Goal: Task Accomplishment & Management: Manage account settings

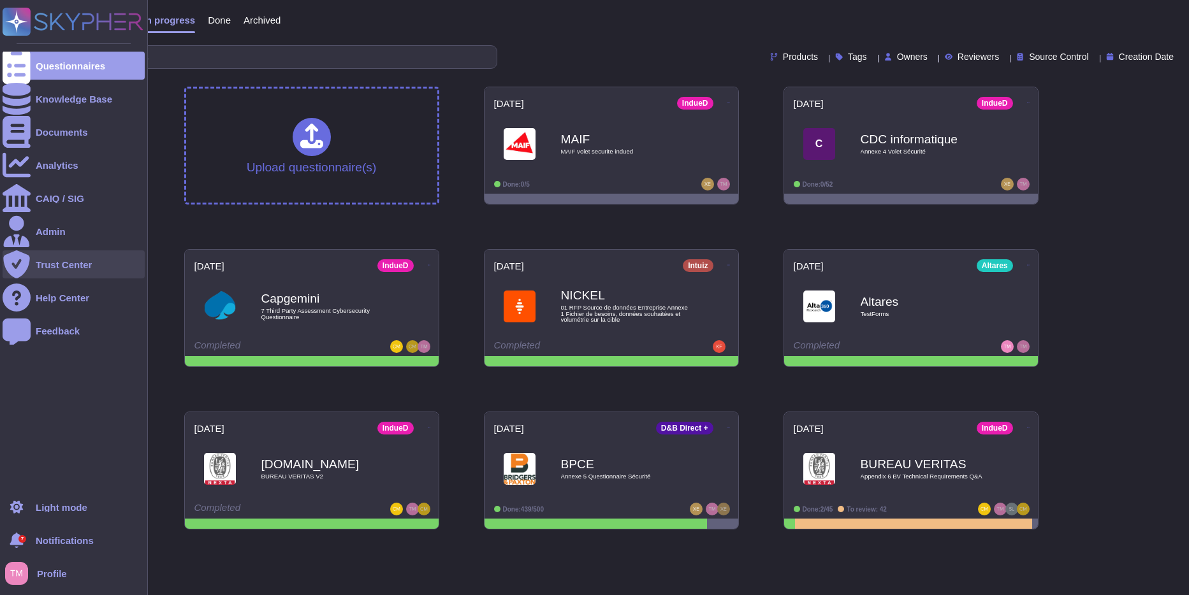
click at [56, 258] on div "Trust Center" at bounding box center [74, 264] width 142 height 28
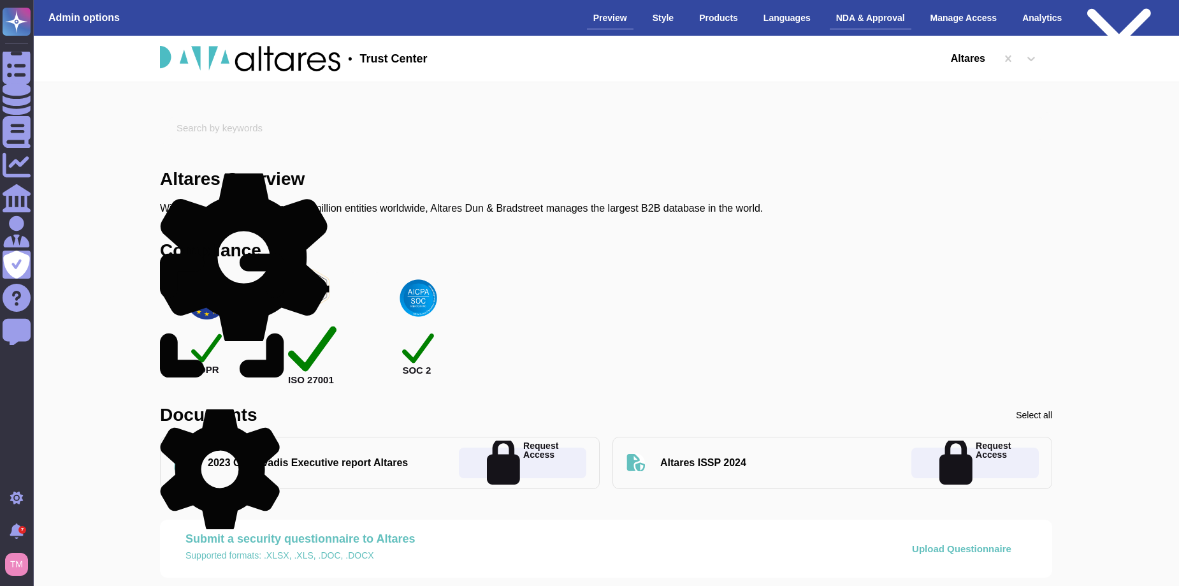
click at [868, 17] on div "NDA & Approval" at bounding box center [871, 18] width 82 height 22
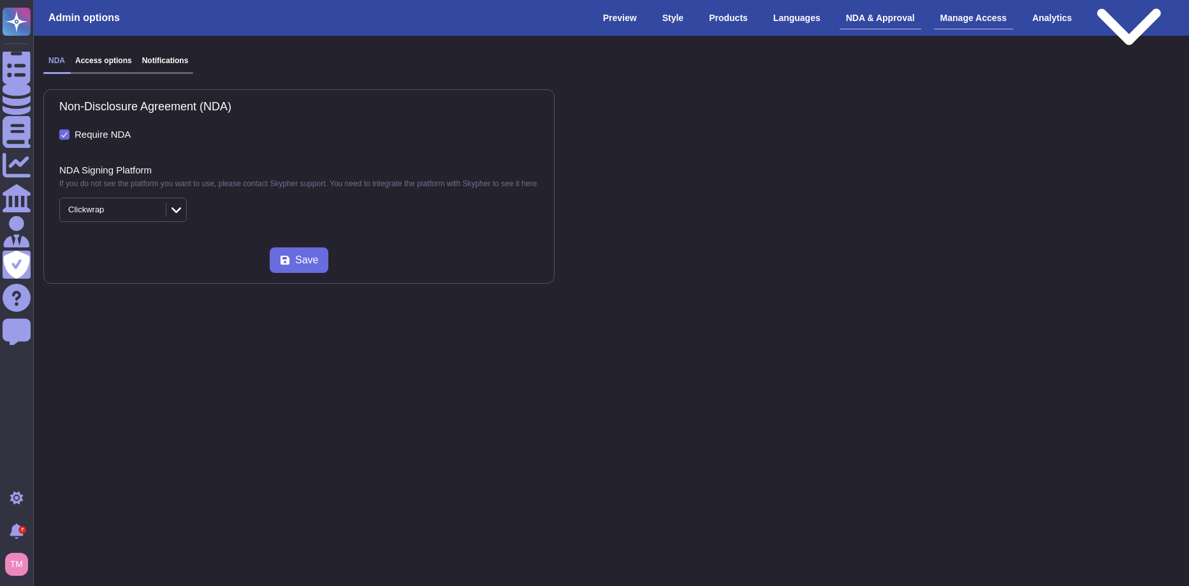
click at [985, 24] on div "Manage Access" at bounding box center [974, 18] width 80 height 22
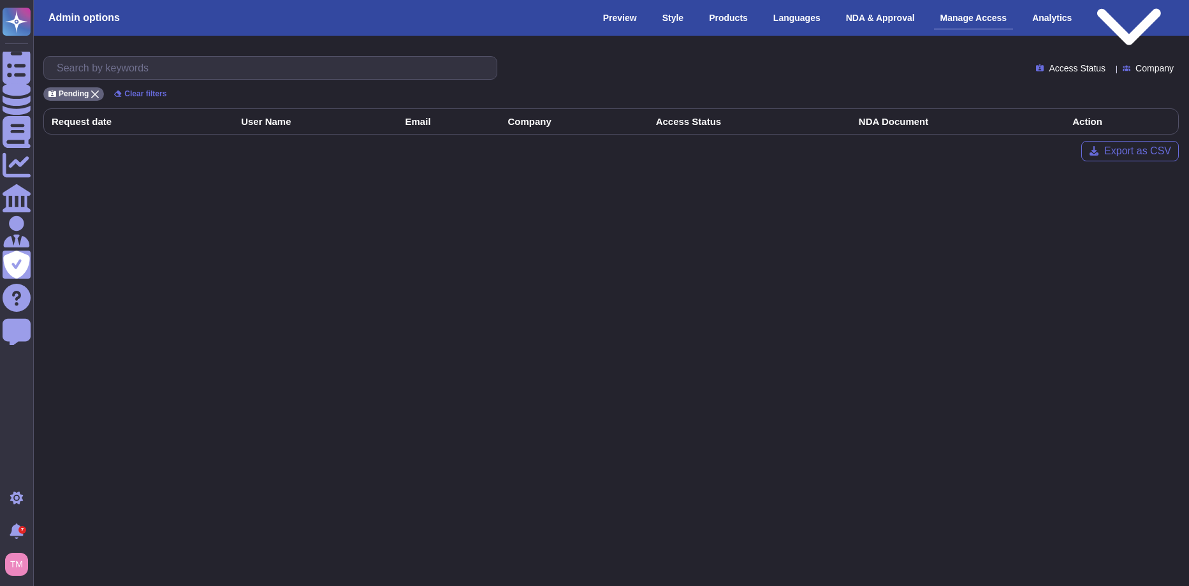
click at [1071, 66] on span "Access Status" at bounding box center [1077, 68] width 57 height 9
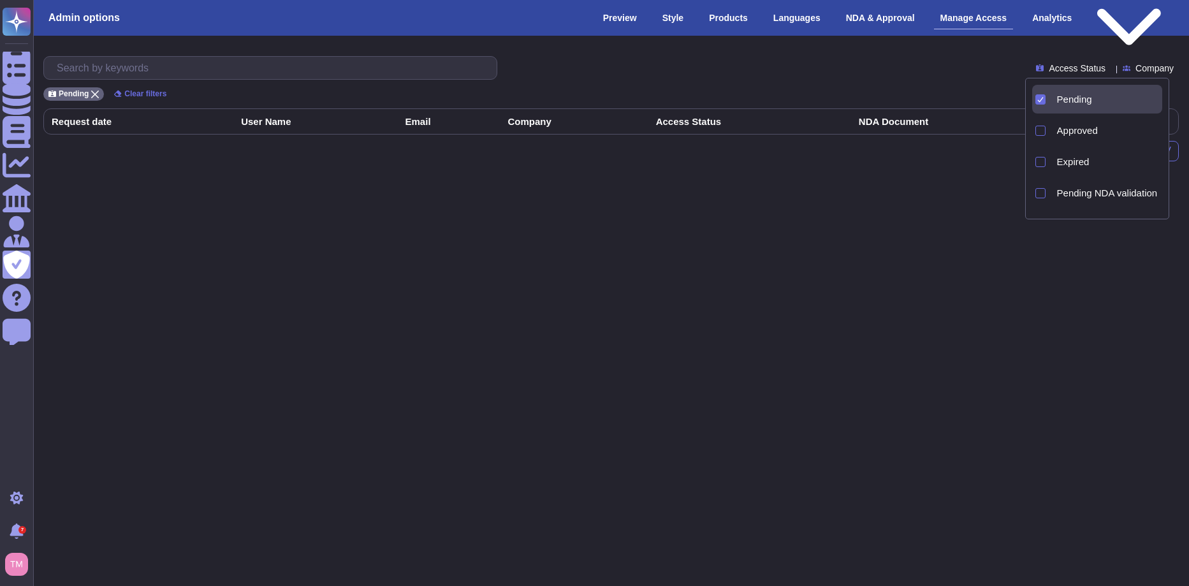
click at [1028, 131] on div "Pending Approved Expired Pending NDA validation Pending NDA signature NDA valid…" at bounding box center [1097, 149] width 145 height 142
click at [1040, 134] on div at bounding box center [1040, 131] width 10 height 10
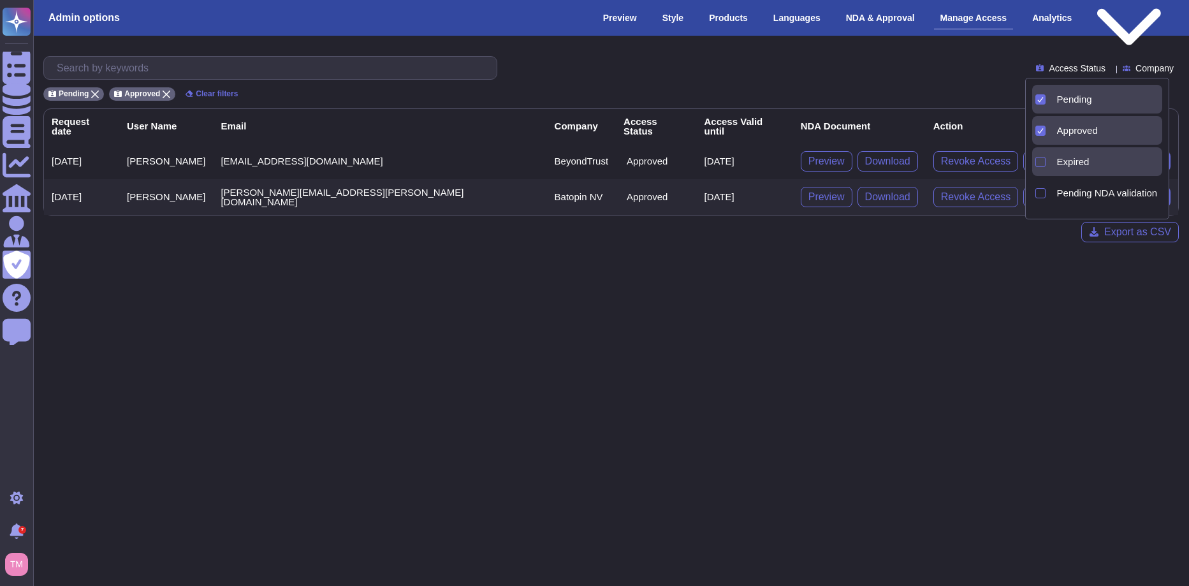
click at [1043, 167] on div at bounding box center [1038, 161] width 13 height 29
click at [1043, 200] on div at bounding box center [1038, 192] width 13 height 29
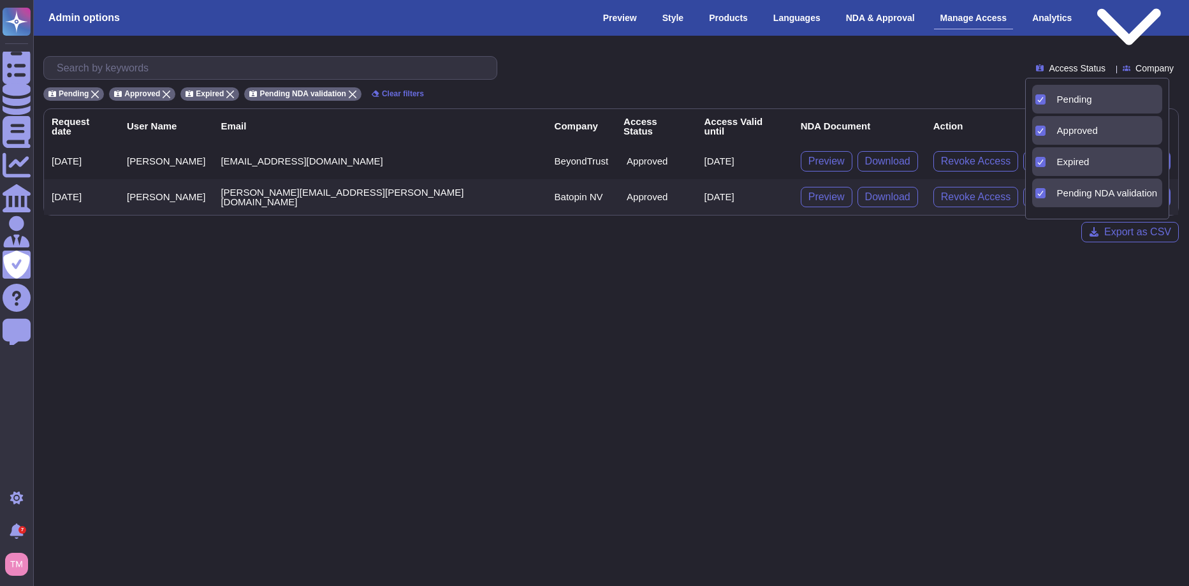
click at [1066, 263] on html "Questionnaires Knowledge Base Documents Analytics CAIQ / SIG Admin Trust Center…" at bounding box center [594, 131] width 1189 height 263
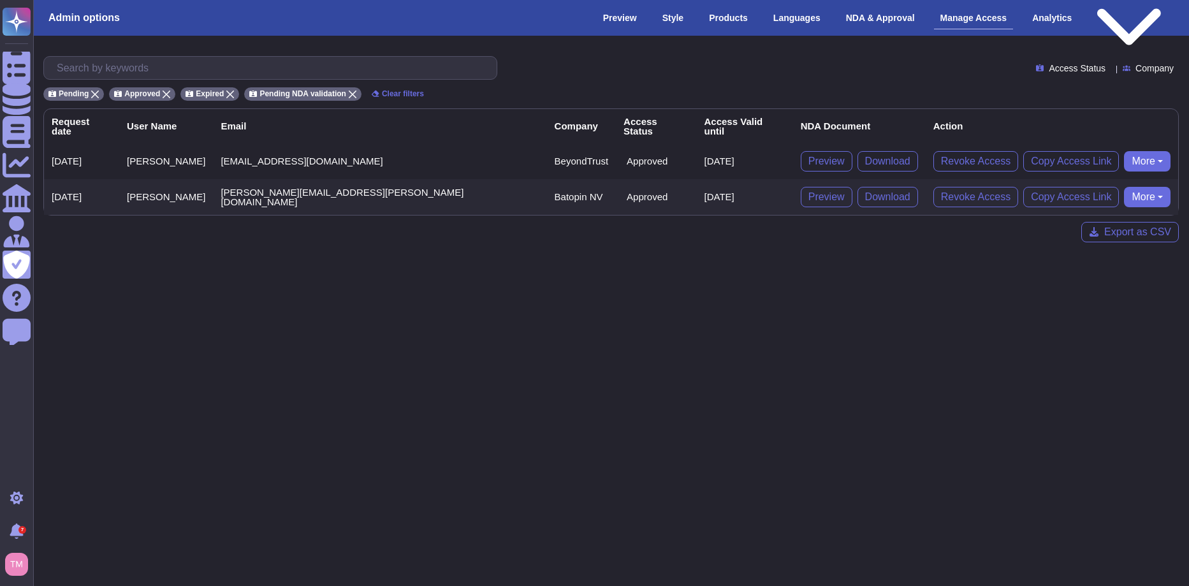
click at [1110, 63] on div at bounding box center [1110, 68] width 0 height 10
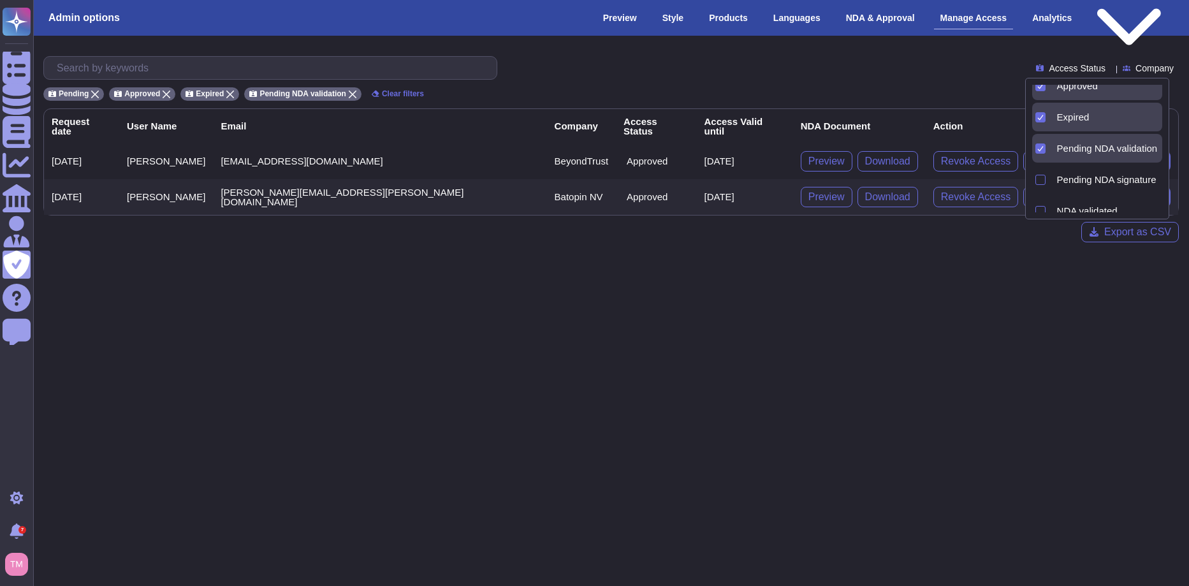
scroll to position [89, 0]
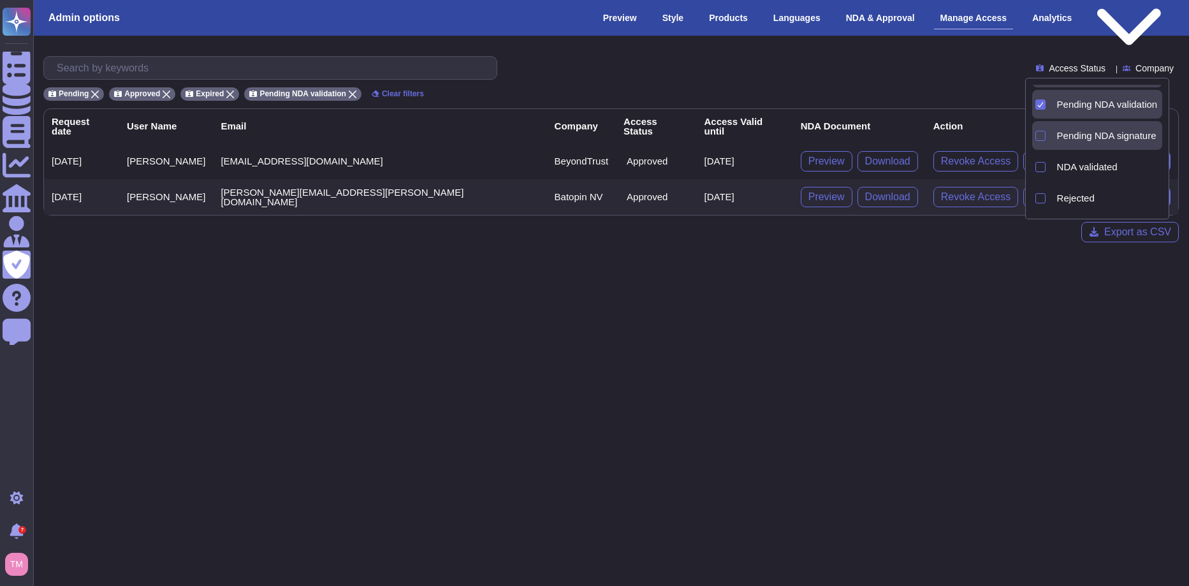
click at [1071, 136] on span "Pending NDA signature" at bounding box center [1106, 135] width 99 height 11
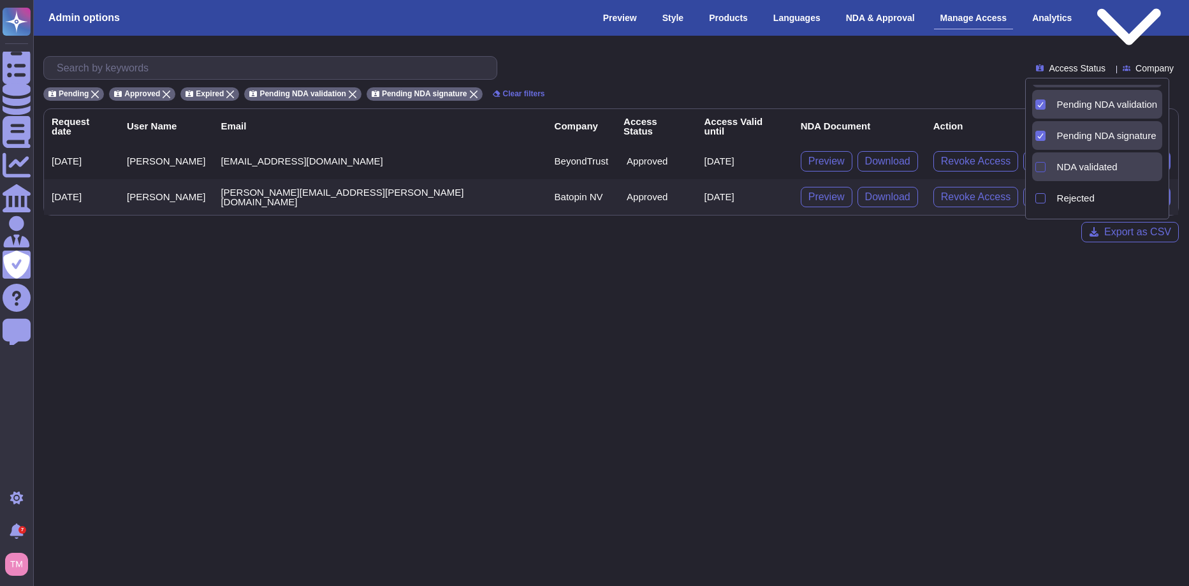
click at [1041, 166] on div at bounding box center [1040, 167] width 10 height 10
click at [1040, 196] on div at bounding box center [1040, 198] width 10 height 10
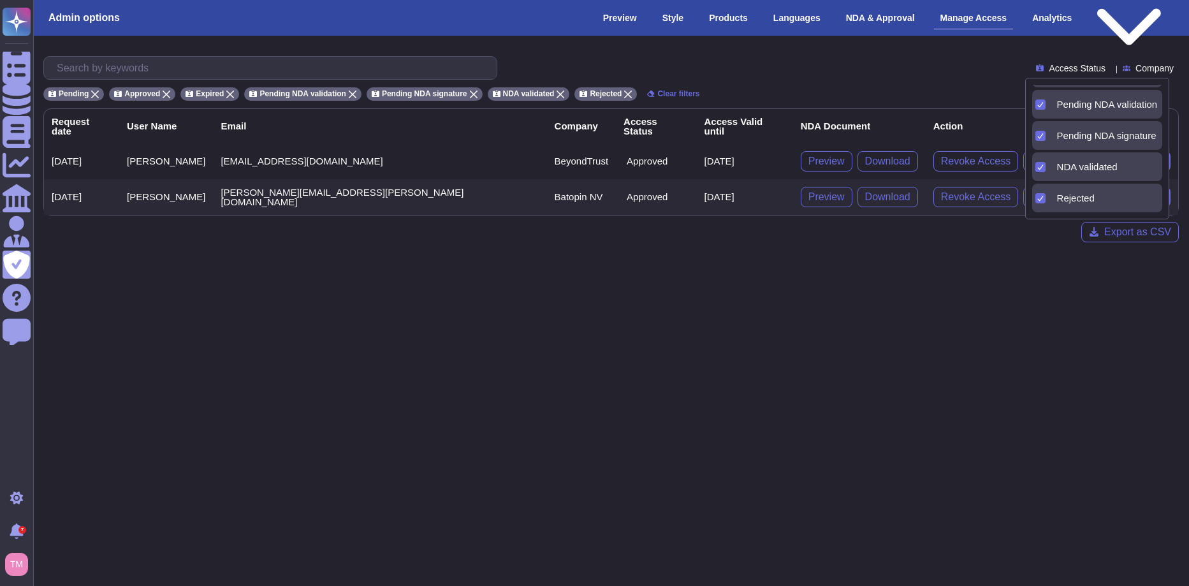
click at [1029, 263] on html "Questionnaires Knowledge Base Documents Analytics CAIQ / SIG Admin Trust Center…" at bounding box center [594, 131] width 1189 height 263
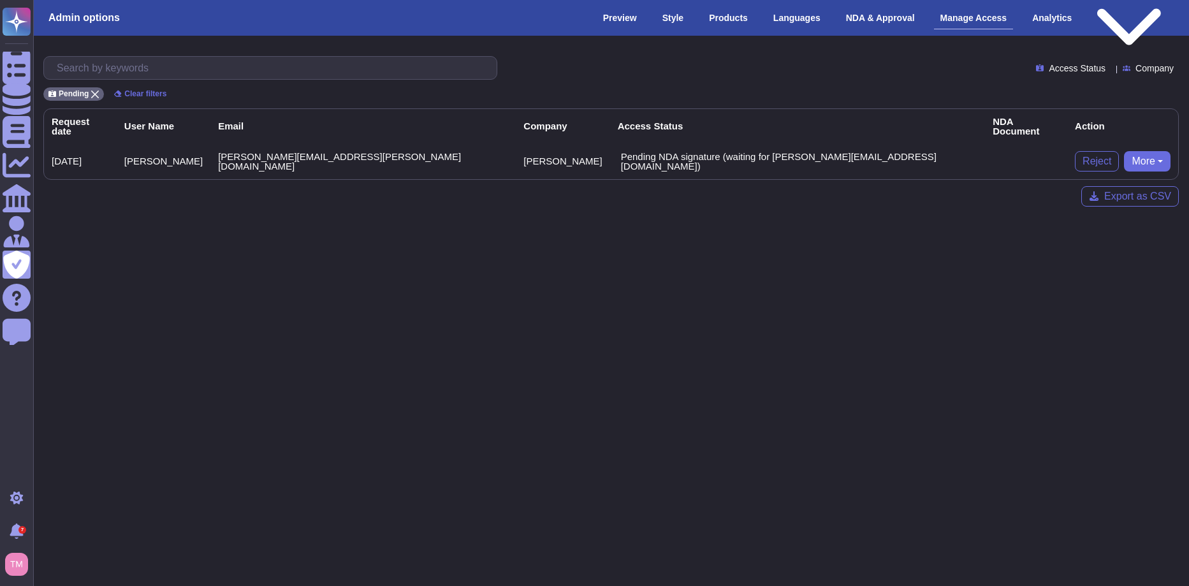
click at [1130, 151] on button "More" at bounding box center [1147, 161] width 47 height 20
click at [1140, 209] on link "Remove user" at bounding box center [1194, 216] width 141 height 15
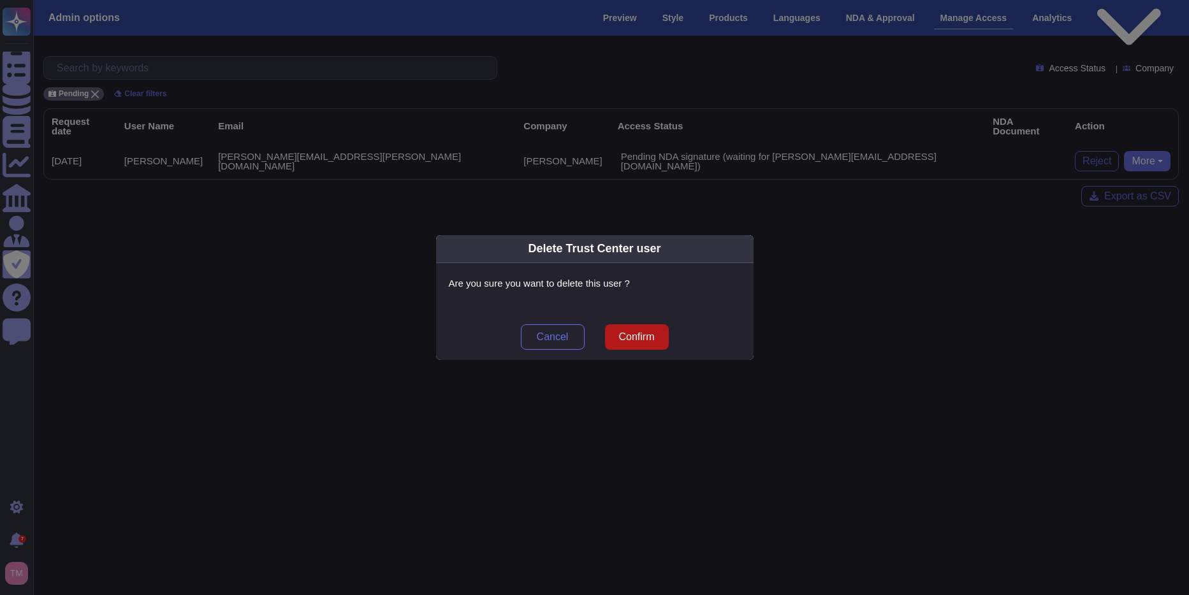
click at [650, 332] on span "Confirm" at bounding box center [636, 337] width 36 height 10
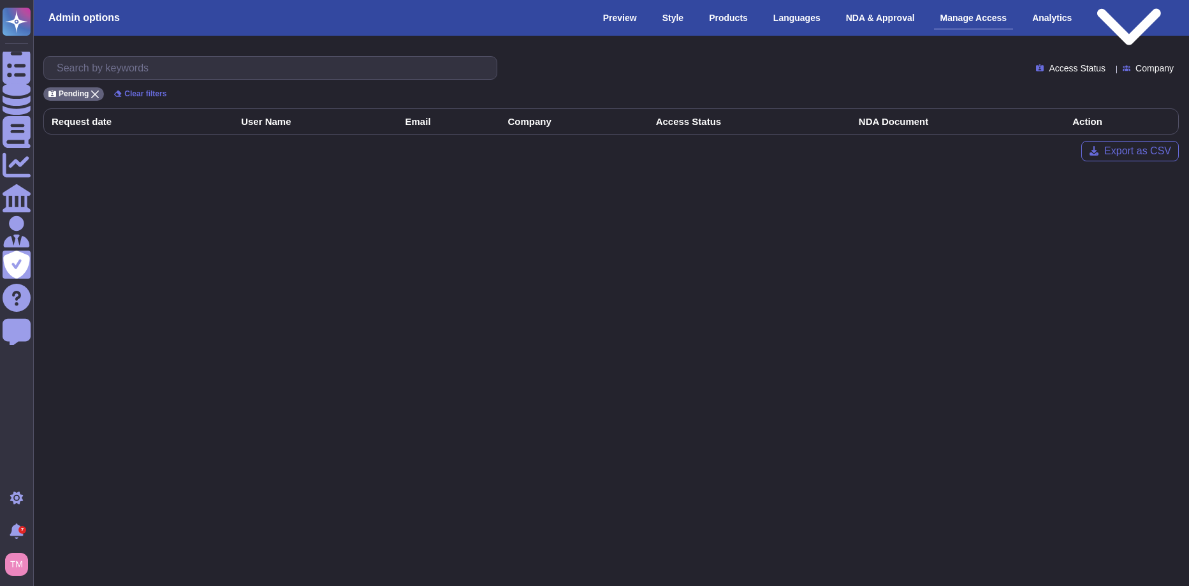
click at [1071, 69] on span "Access Status" at bounding box center [1077, 68] width 57 height 9
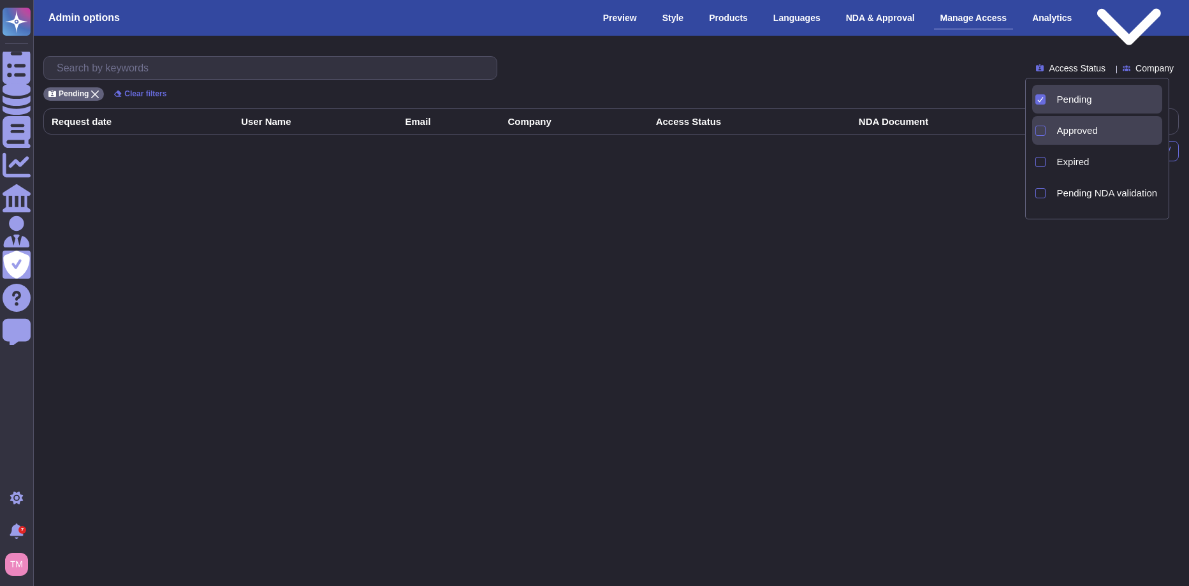
click at [1082, 126] on span "Approved" at bounding box center [1077, 130] width 41 height 11
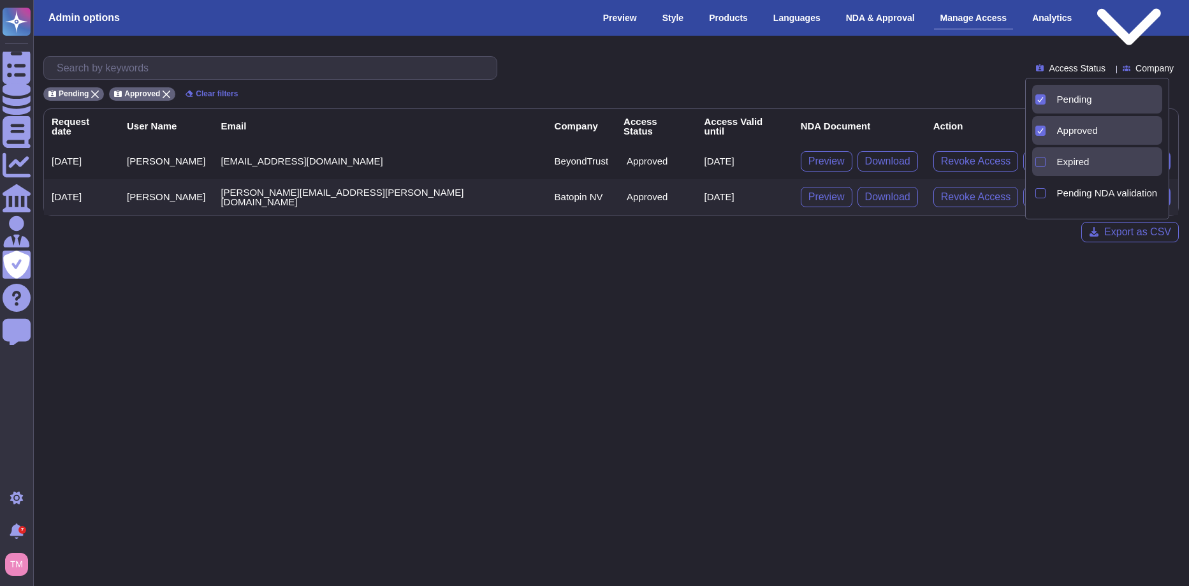
click at [1078, 157] on span "Expired" at bounding box center [1073, 161] width 33 height 11
click at [1073, 183] on div "Pending NDA validation" at bounding box center [1107, 192] width 111 height 29
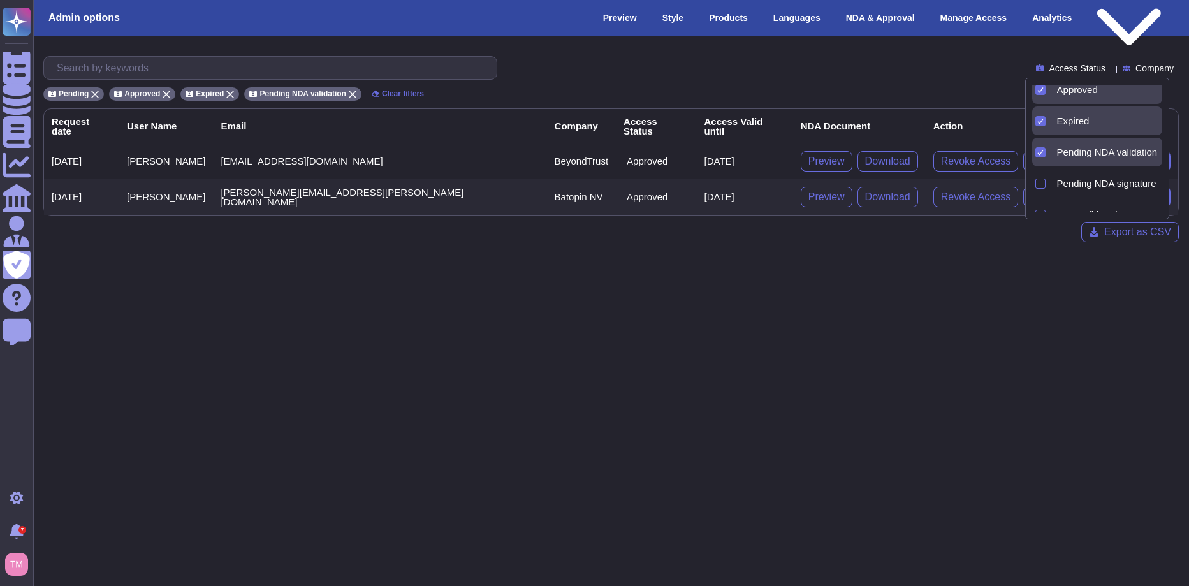
scroll to position [89, 0]
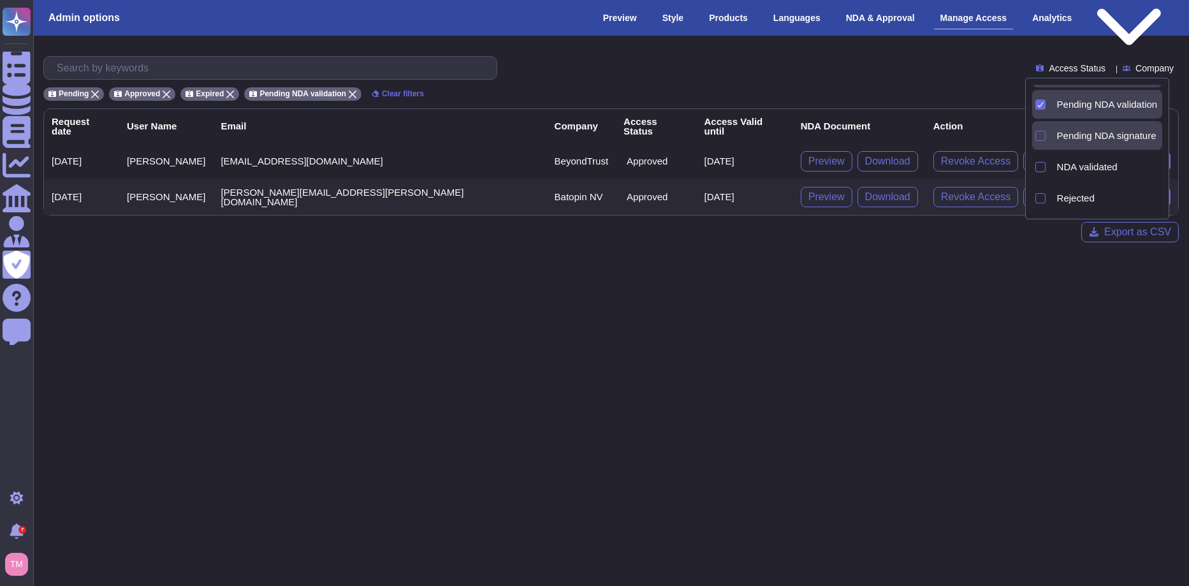
click at [1079, 136] on span "Pending NDA signature" at bounding box center [1106, 135] width 99 height 11
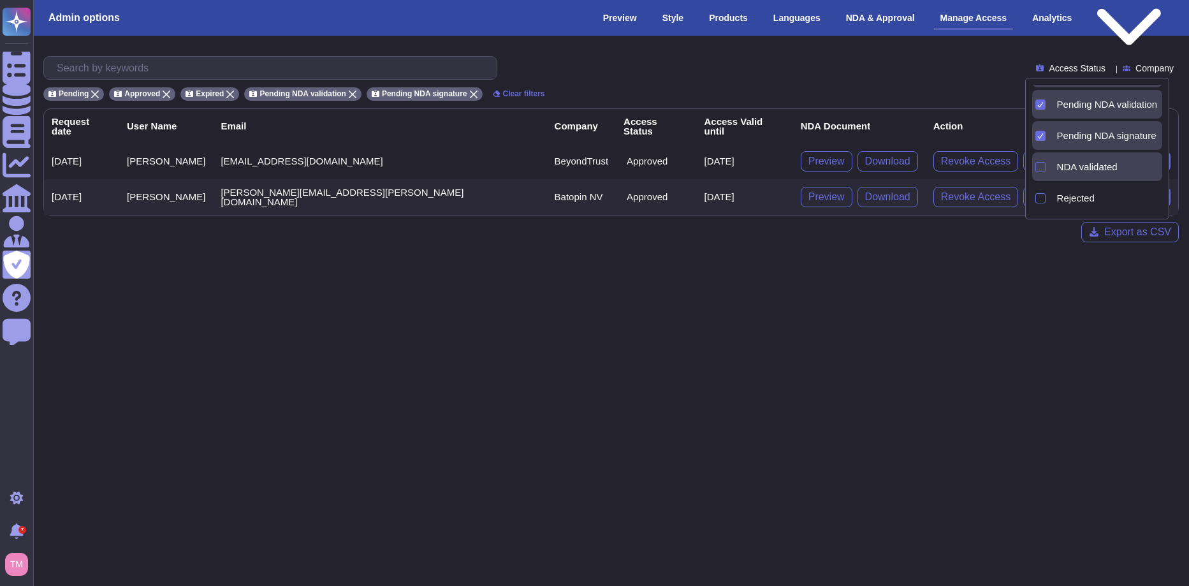
click at [1094, 169] on span "NDA validated" at bounding box center [1087, 166] width 61 height 11
click at [1084, 193] on span "Rejected" at bounding box center [1076, 197] width 38 height 11
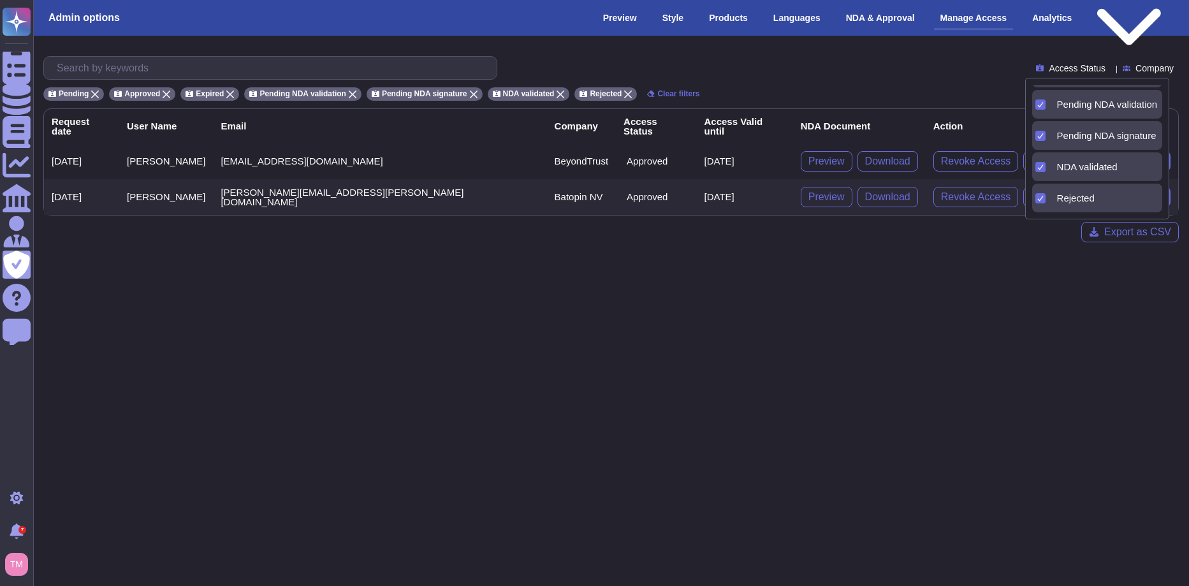
click at [1042, 263] on html "Questionnaires Knowledge Base Documents Analytics CAIQ / SIG Admin Trust Center…" at bounding box center [594, 131] width 1189 height 263
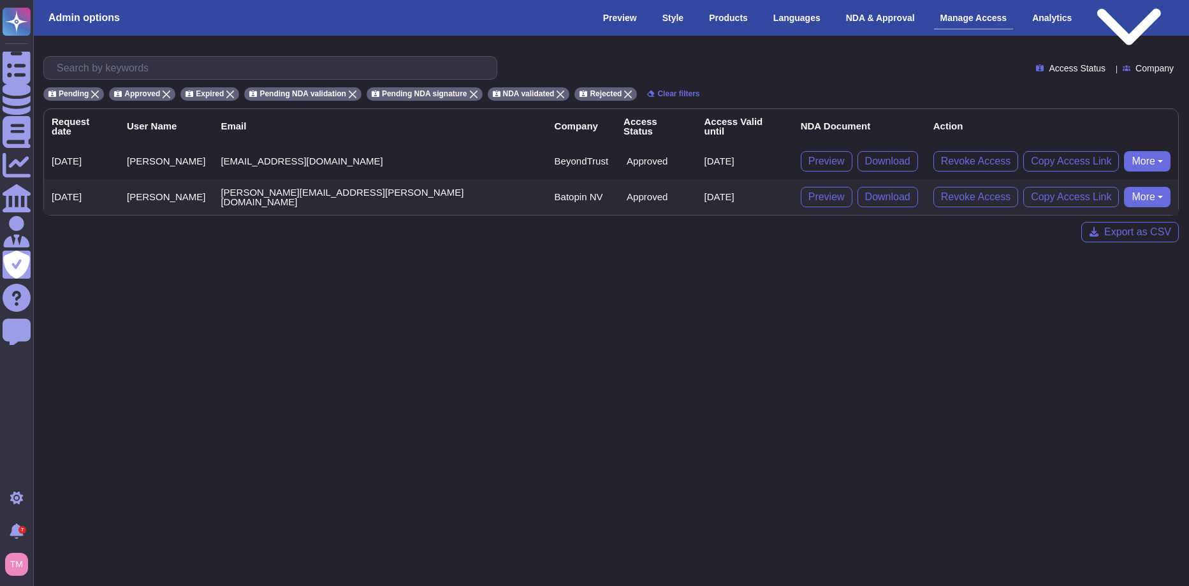
click at [619, 263] on html "Questionnaires Knowledge Base Documents Analytics CAIQ / SIG Admin Trust Center…" at bounding box center [594, 131] width 1189 height 263
click at [903, 11] on div "NDA & Approval" at bounding box center [880, 18] width 82 height 22
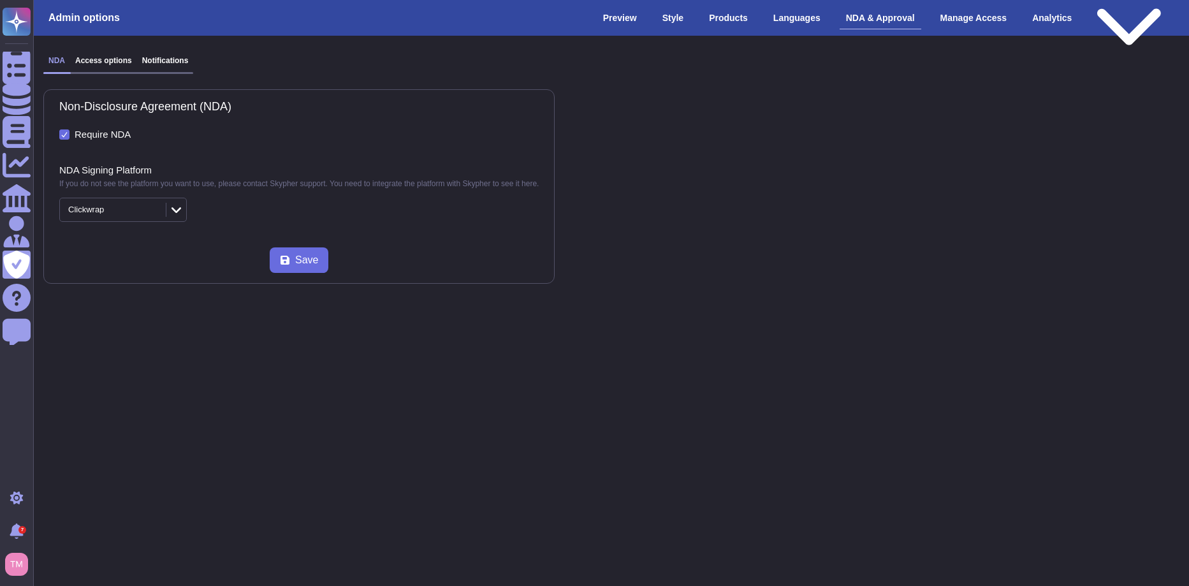
click at [107, 56] on h3 "Access options" at bounding box center [103, 60] width 57 height 9
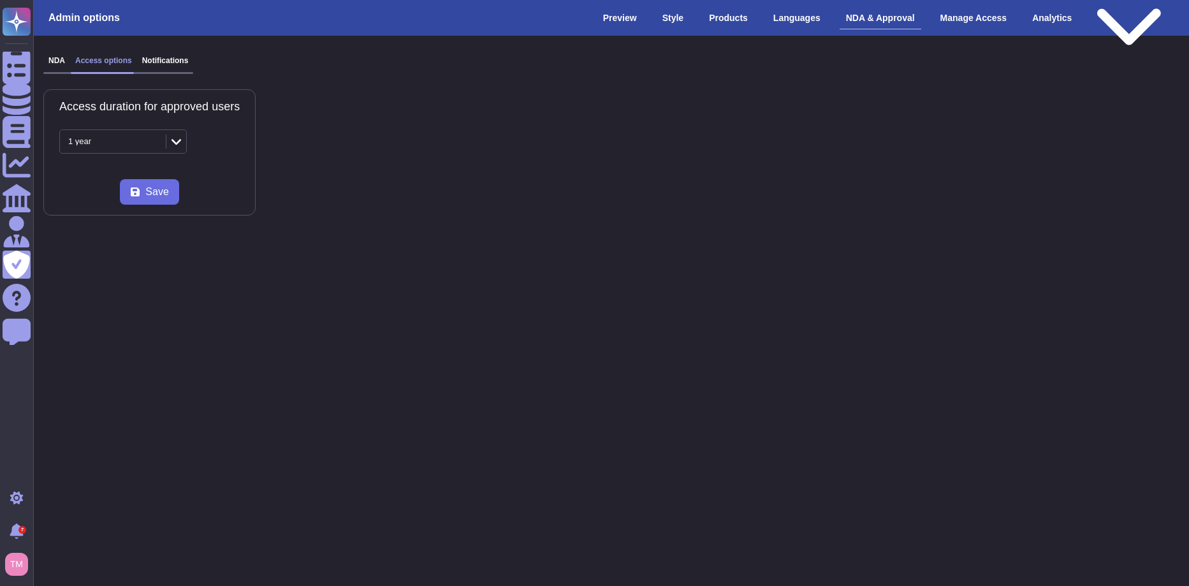
click at [180, 57] on h3 "Notifications" at bounding box center [165, 60] width 47 height 9
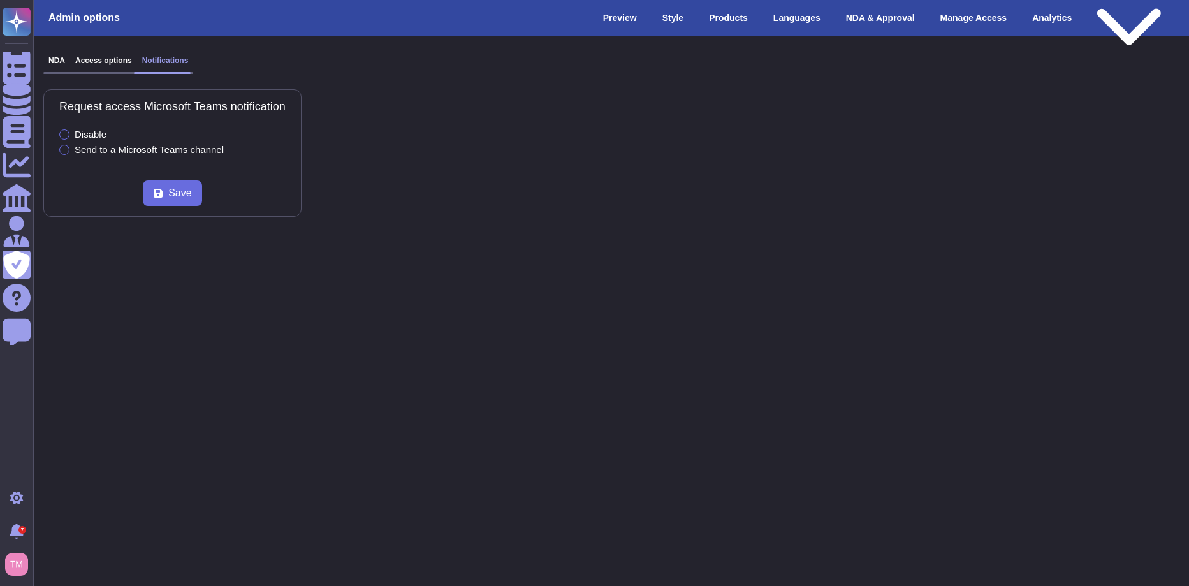
click at [975, 20] on div "Manage Access" at bounding box center [974, 18] width 80 height 22
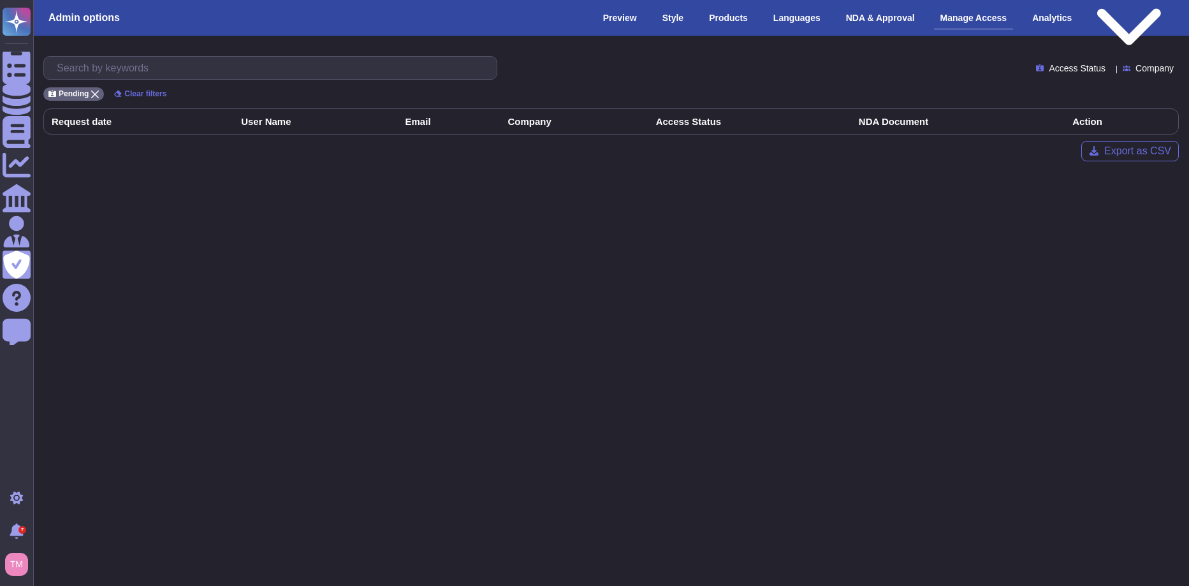
click at [1085, 71] on span "Access Status" at bounding box center [1077, 68] width 57 height 9
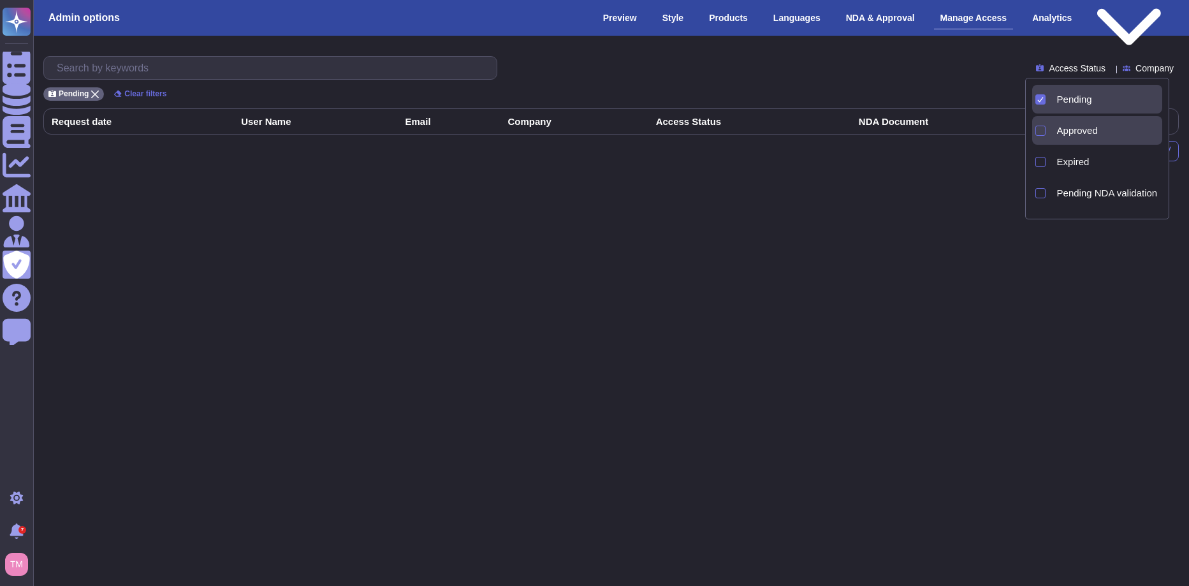
click at [1047, 131] on div "Approved" at bounding box center [1097, 130] width 131 height 29
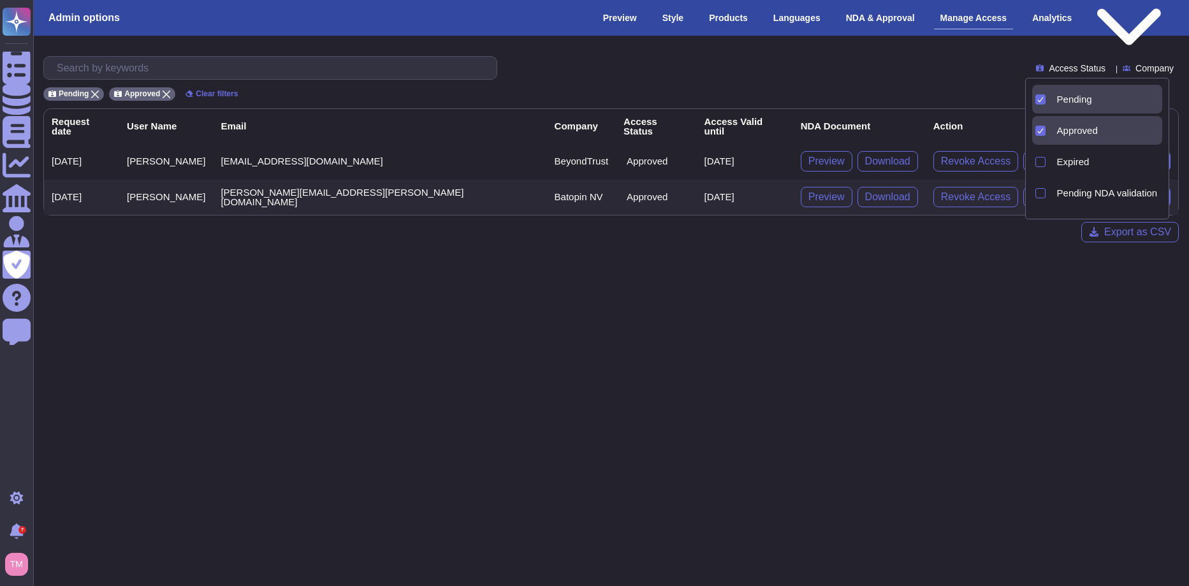
click at [1047, 102] on div "Pending" at bounding box center [1097, 99] width 131 height 29
click at [1045, 98] on div at bounding box center [1040, 99] width 10 height 10
click at [664, 263] on html "Questionnaires Knowledge Base Documents Analytics CAIQ / SIG Admin Trust Center…" at bounding box center [594, 131] width 1189 height 263
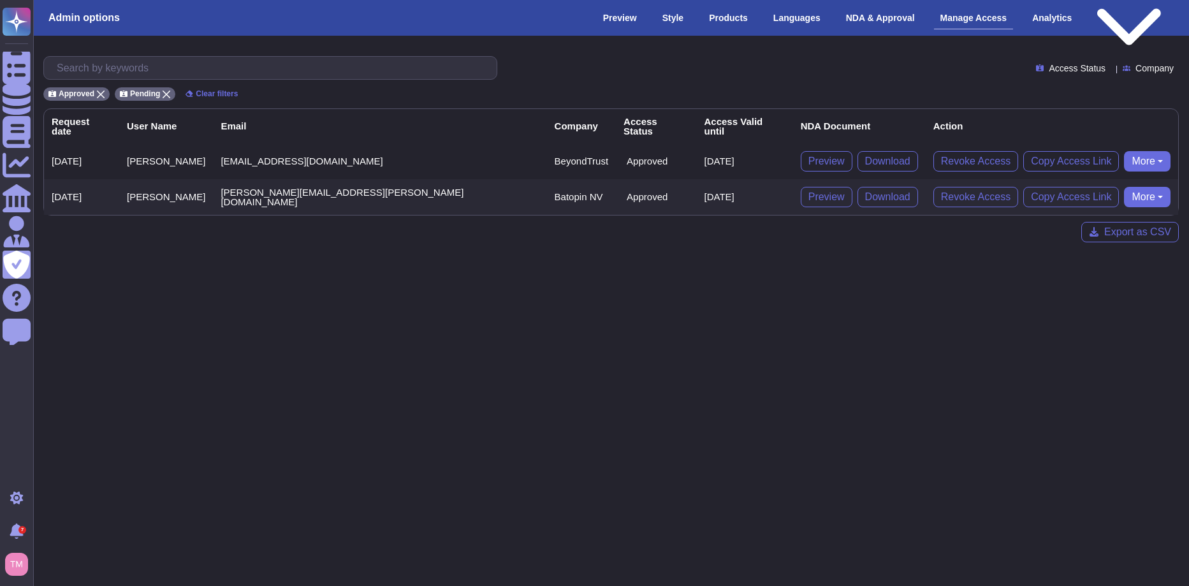
click at [1080, 71] on span "Access Status" at bounding box center [1077, 68] width 57 height 9
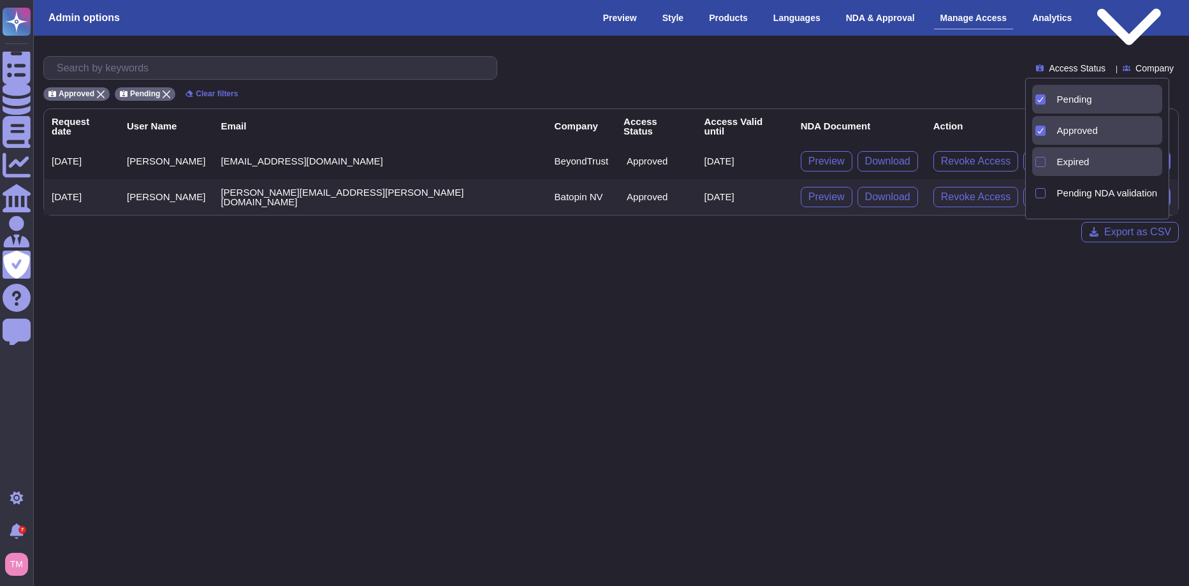
click at [1066, 157] on span "Expired" at bounding box center [1073, 161] width 33 height 11
click at [1061, 193] on span "Pending NDA validation" at bounding box center [1107, 192] width 101 height 11
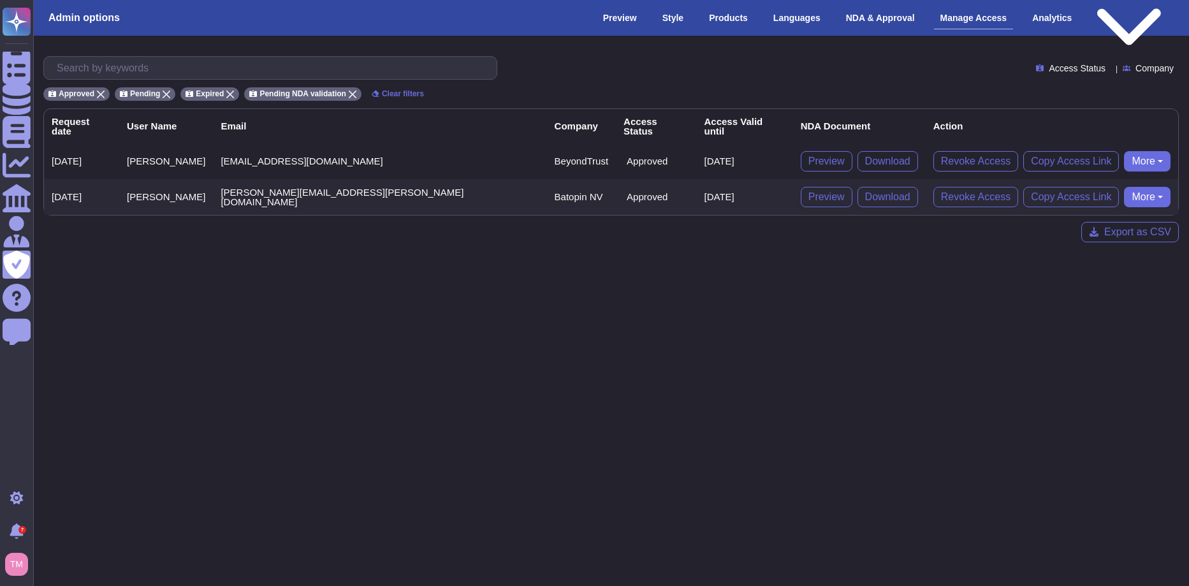
click at [465, 263] on html "Questionnaires Knowledge Base Documents Analytics CAIQ / SIG Admin Trust Center…" at bounding box center [594, 131] width 1189 height 263
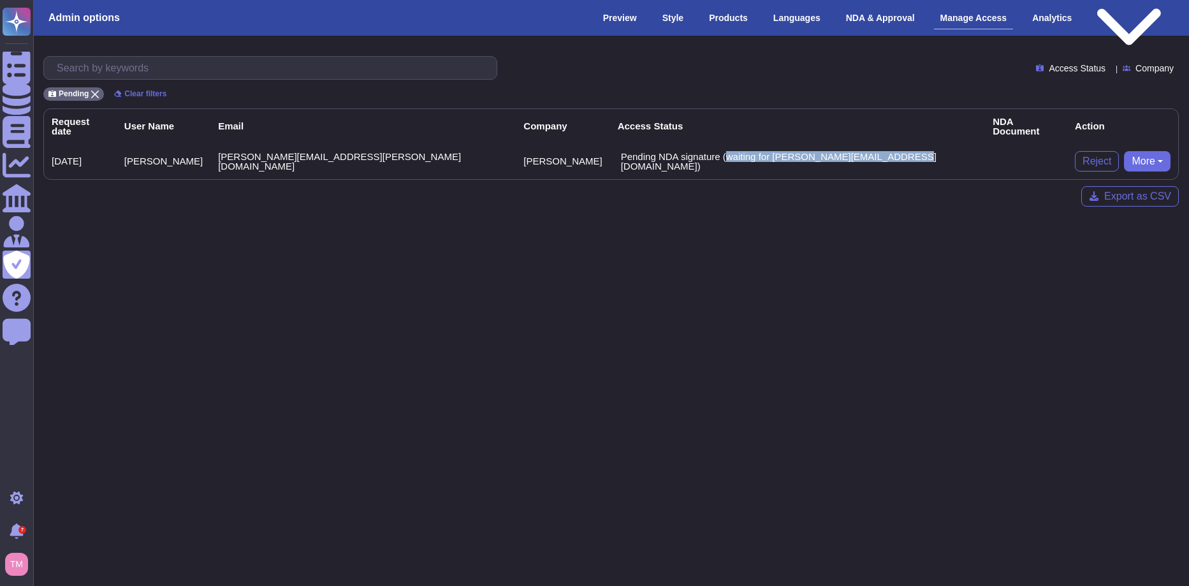
drag, startPoint x: 791, startPoint y: 152, endPoint x: 614, endPoint y: 154, distance: 176.6
click at [621, 154] on p "Pending NDA signature (waiting for thomas.minet+32@altares.com)" at bounding box center [799, 161] width 356 height 19
click at [517, 227] on html "Questionnaires Knowledge Base Documents Analytics CAIQ / SIG Admin Trust Center…" at bounding box center [594, 113] width 1189 height 227
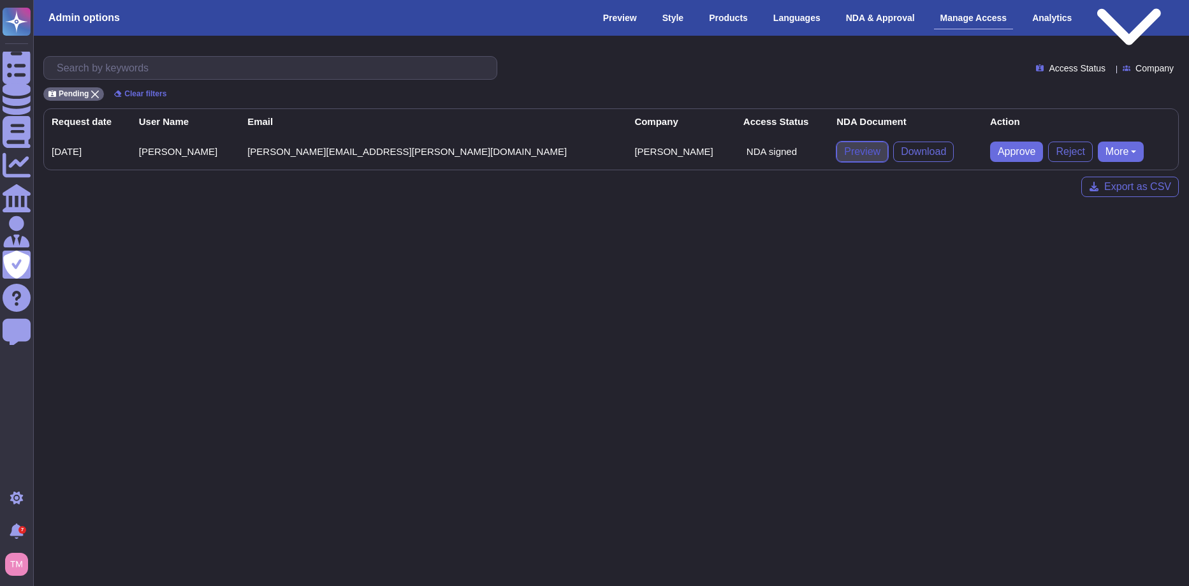
click at [844, 152] on span "Preview" at bounding box center [862, 152] width 36 height 10
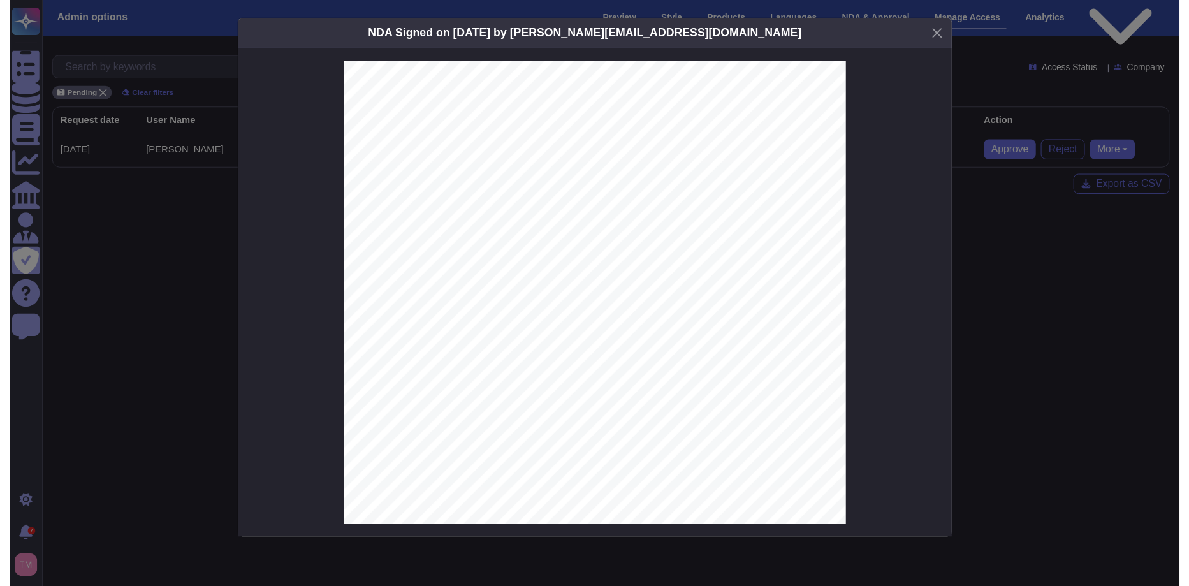
scroll to position [981, 0]
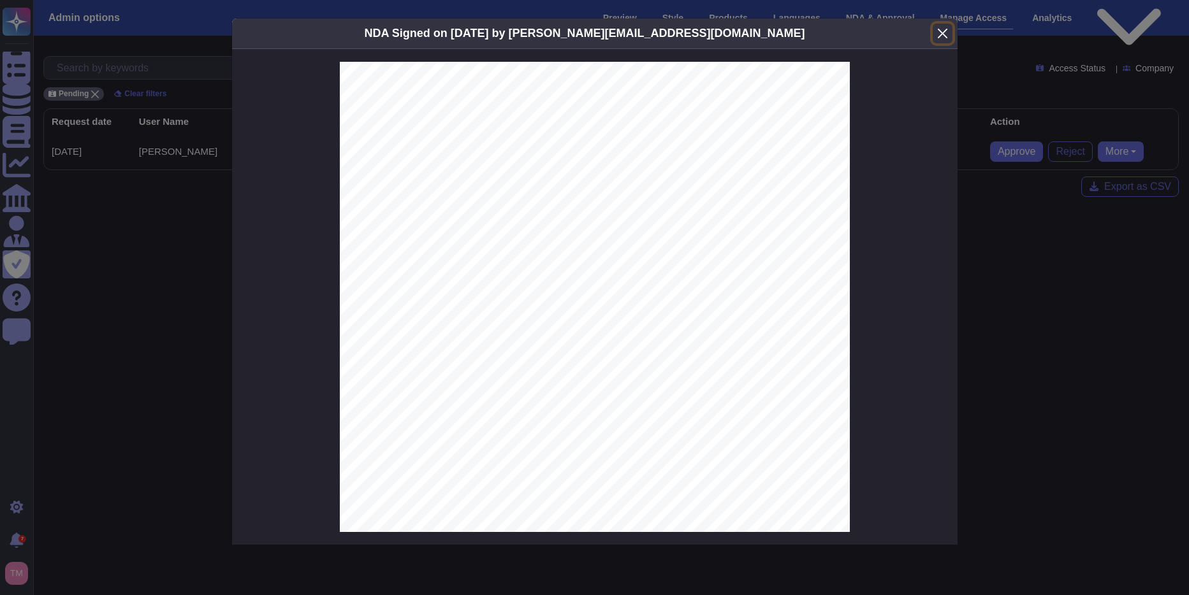
click at [947, 34] on button "Close" at bounding box center [943, 34] width 20 height 20
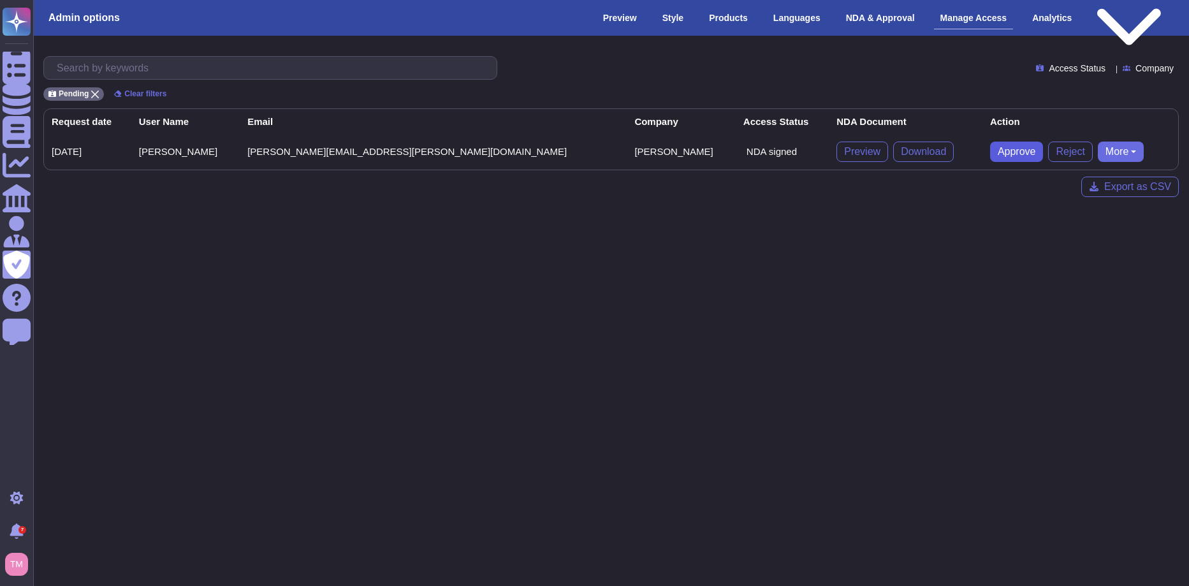
click at [998, 154] on span "Approve" at bounding box center [1017, 152] width 38 height 10
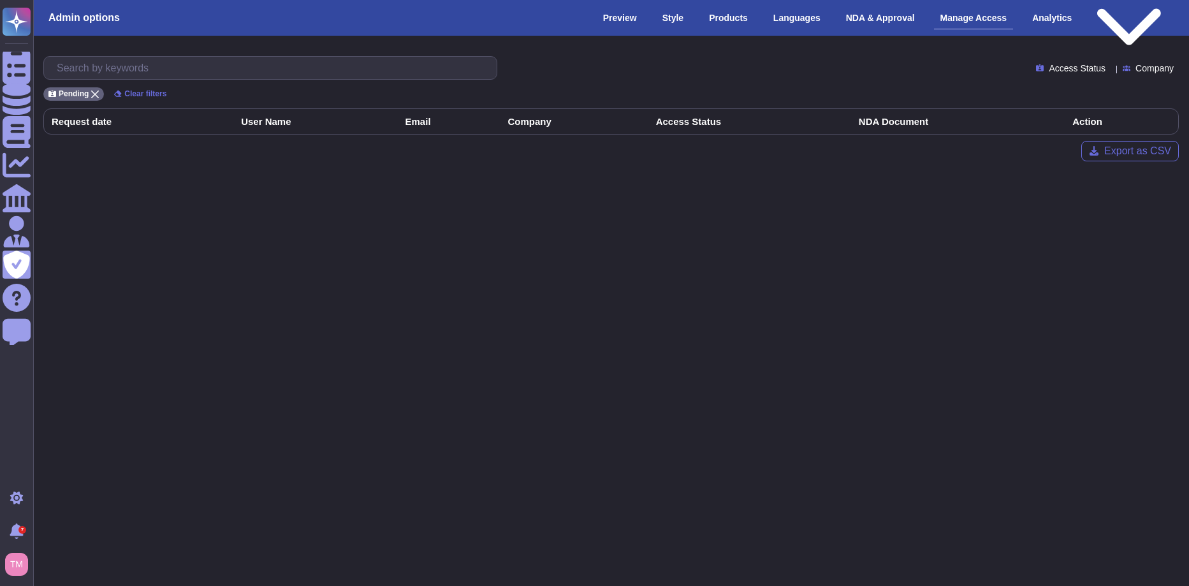
click at [801, 182] on html "Questionnaires Knowledge Base Documents Analytics CAIQ / SIG Admin Trust Center…" at bounding box center [594, 91] width 1189 height 182
click at [1084, 69] on span "Access Status" at bounding box center [1077, 68] width 57 height 9
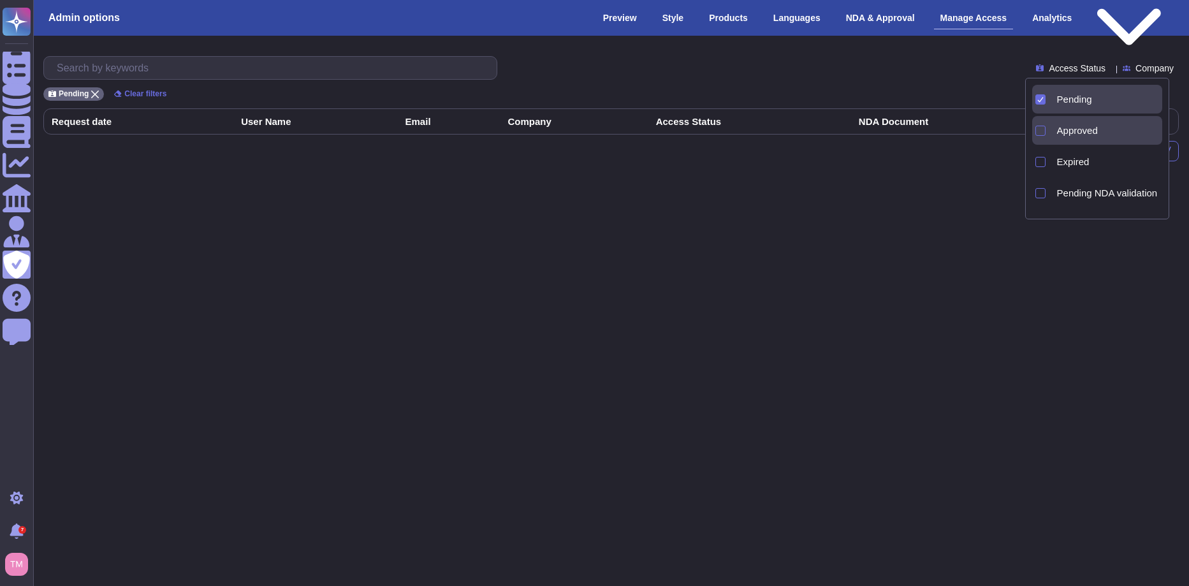
click at [1063, 138] on div "Approved" at bounding box center [1107, 130] width 111 height 29
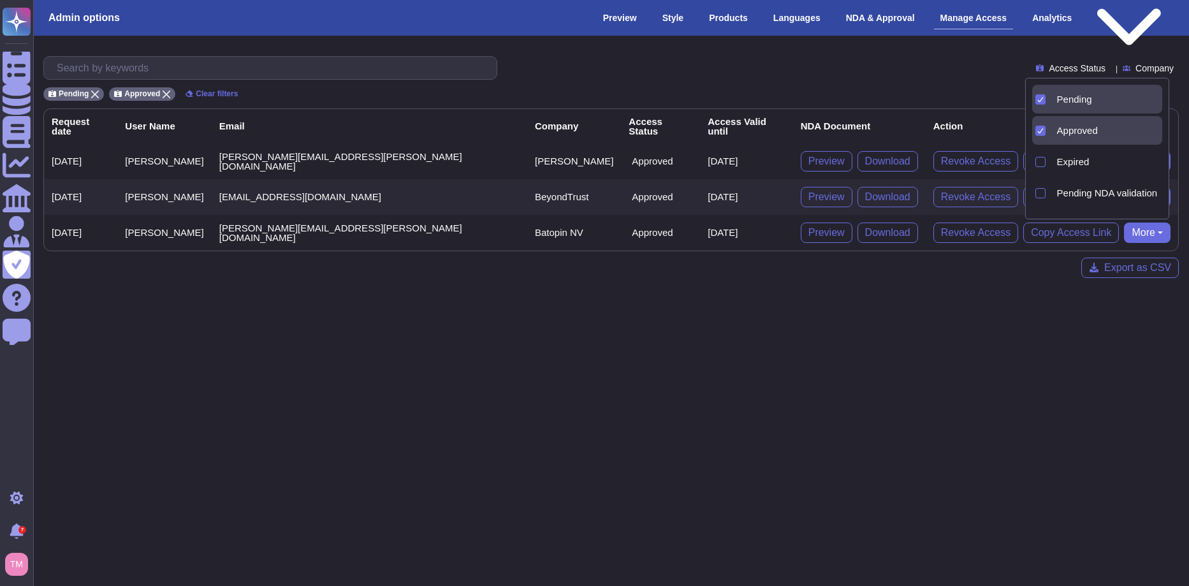
click at [855, 298] on html "Questionnaires Knowledge Base Documents Analytics CAIQ / SIG Admin Trust Center…" at bounding box center [594, 149] width 1189 height 298
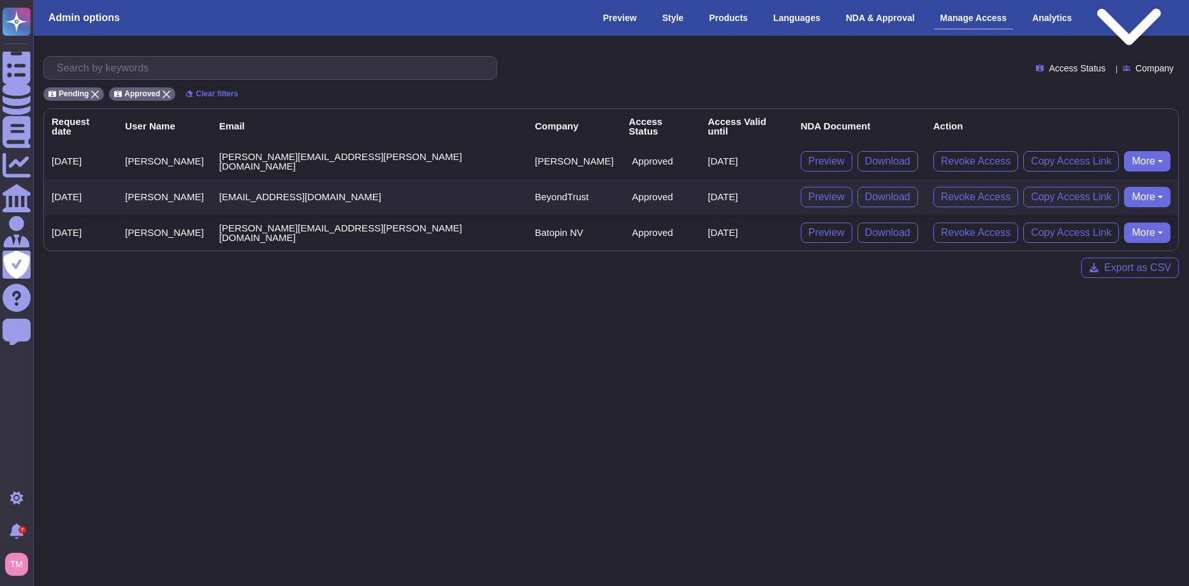
click at [1124, 151] on button "More" at bounding box center [1147, 161] width 47 height 20
click at [677, 105] on div "Access Status Company Pending Approved Clear filters Request date User Name Ema…" at bounding box center [610, 153] width 1135 height 195
click at [625, 20] on div "Preview" at bounding box center [620, 18] width 47 height 22
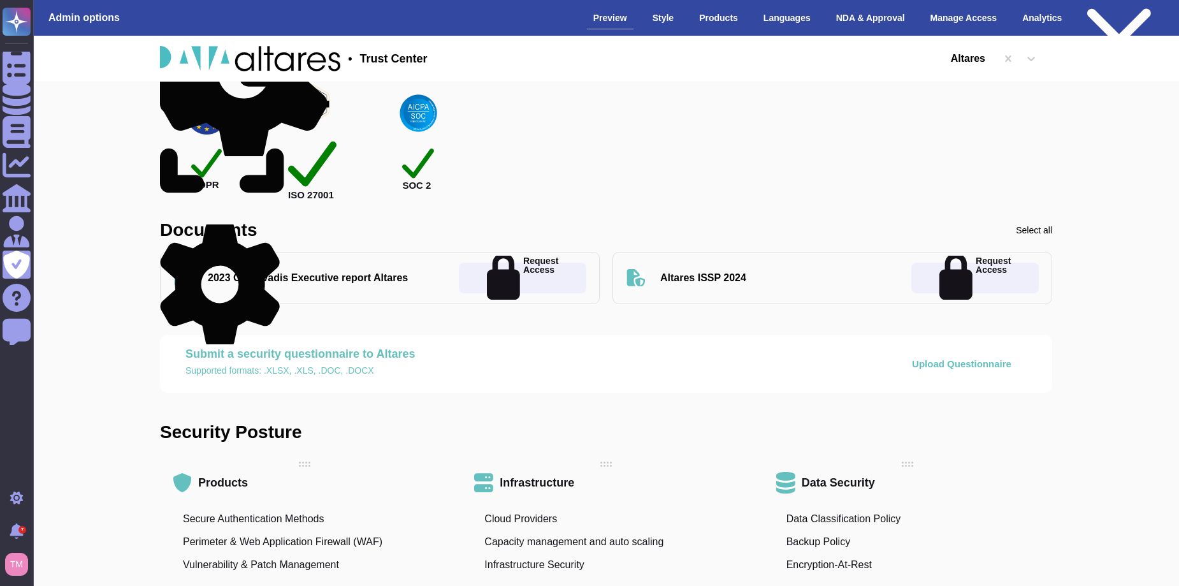
scroll to position [191, 0]
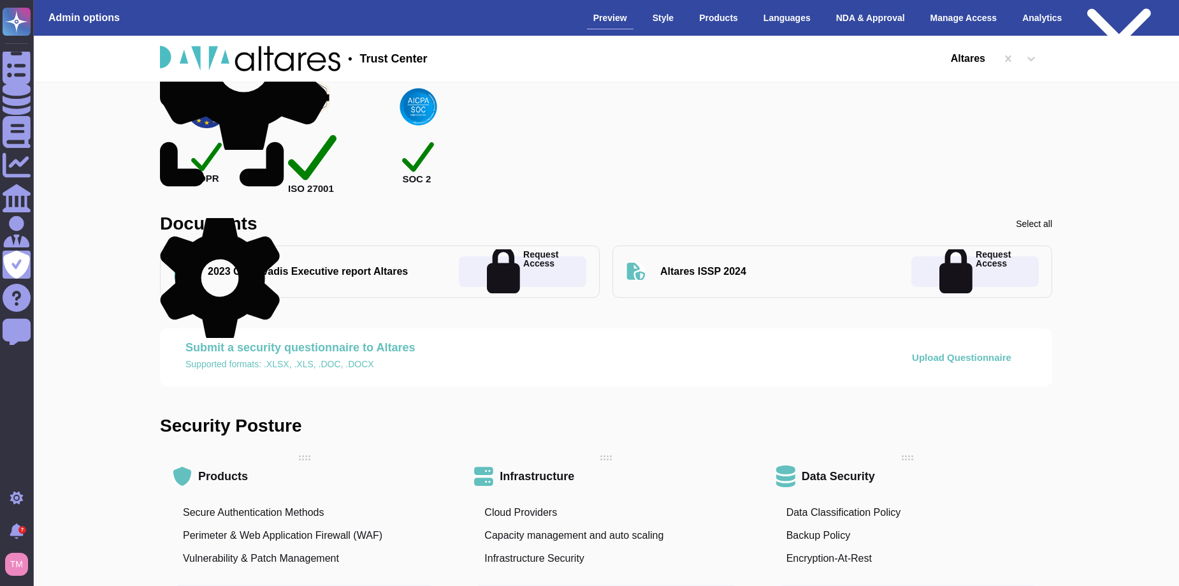
click at [681, 276] on div "Altares ISSP 2024" at bounding box center [703, 271] width 86 height 13
click at [678, 271] on div "Altares ISSP 2024" at bounding box center [703, 271] width 86 height 13
click at [297, 272] on div "2023 Cybervadis Executive report Altares" at bounding box center [308, 271] width 200 height 13
click at [266, 221] on icon at bounding box center [220, 278] width 120 height 120
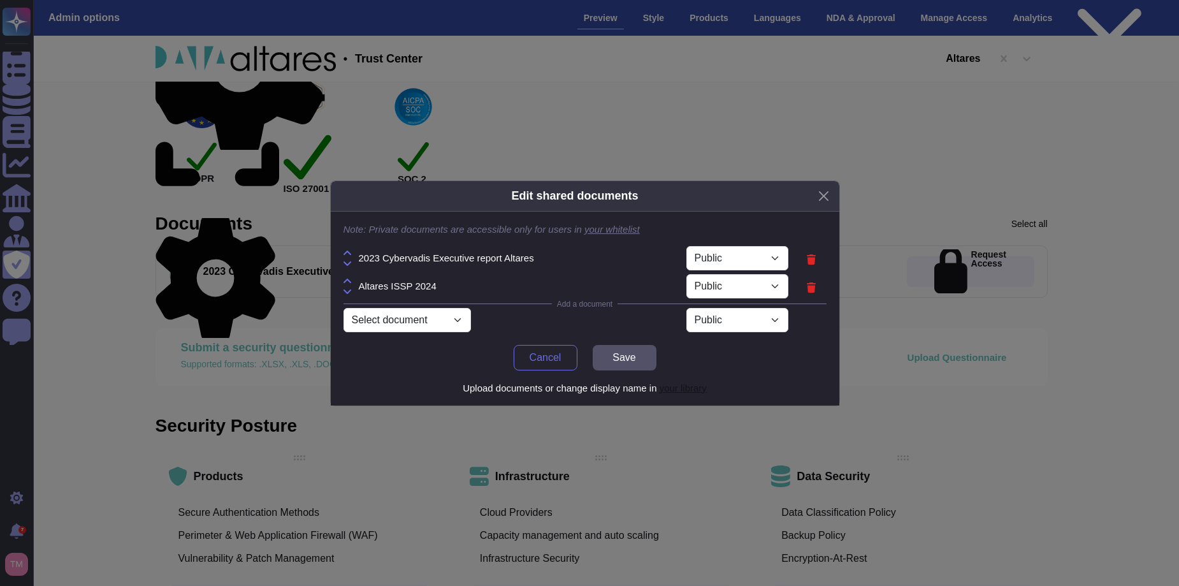
select select "PRIVATE"
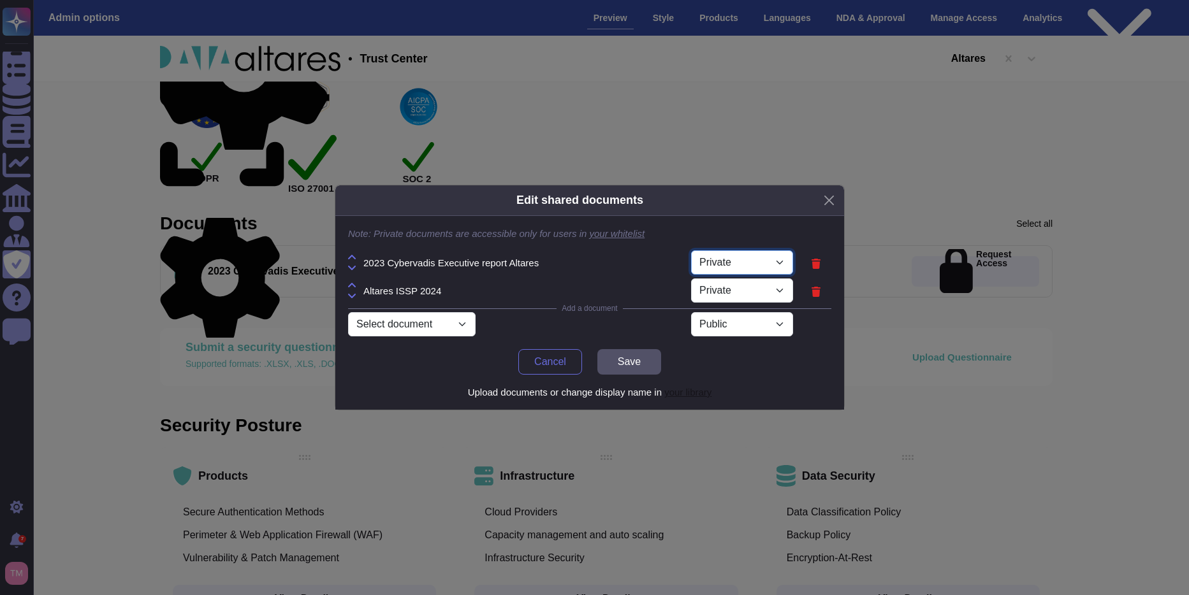
click at [783, 258] on select "Public Private" at bounding box center [742, 262] width 102 height 24
click at [833, 198] on button "Close" at bounding box center [829, 201] width 20 height 20
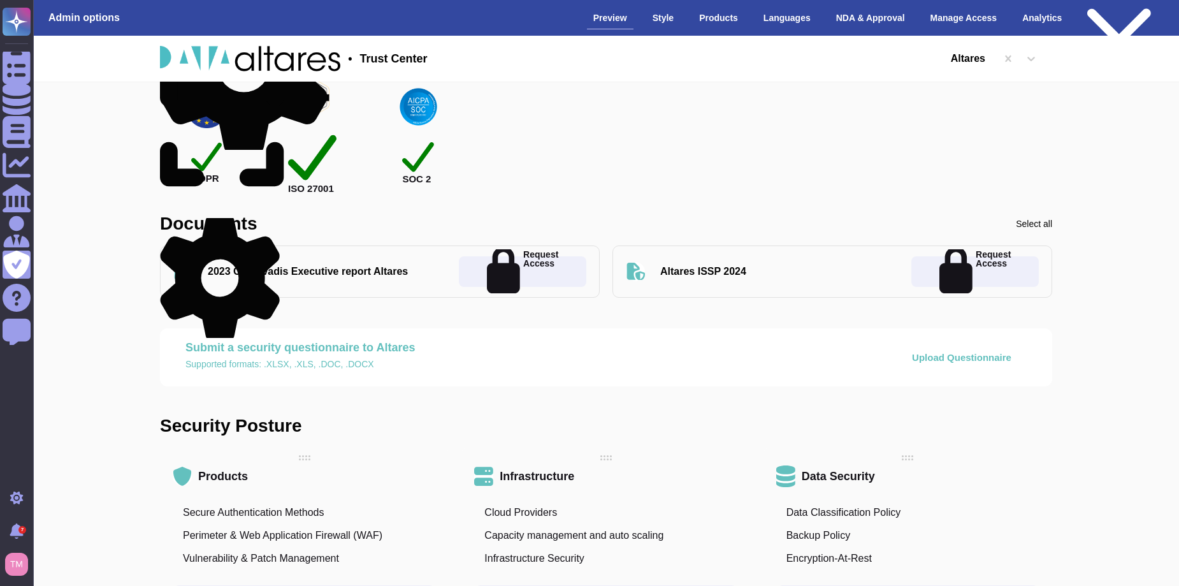
click at [683, 124] on div "Compliance GDPR ISO 27001 SOC 2" at bounding box center [606, 119] width 892 height 139
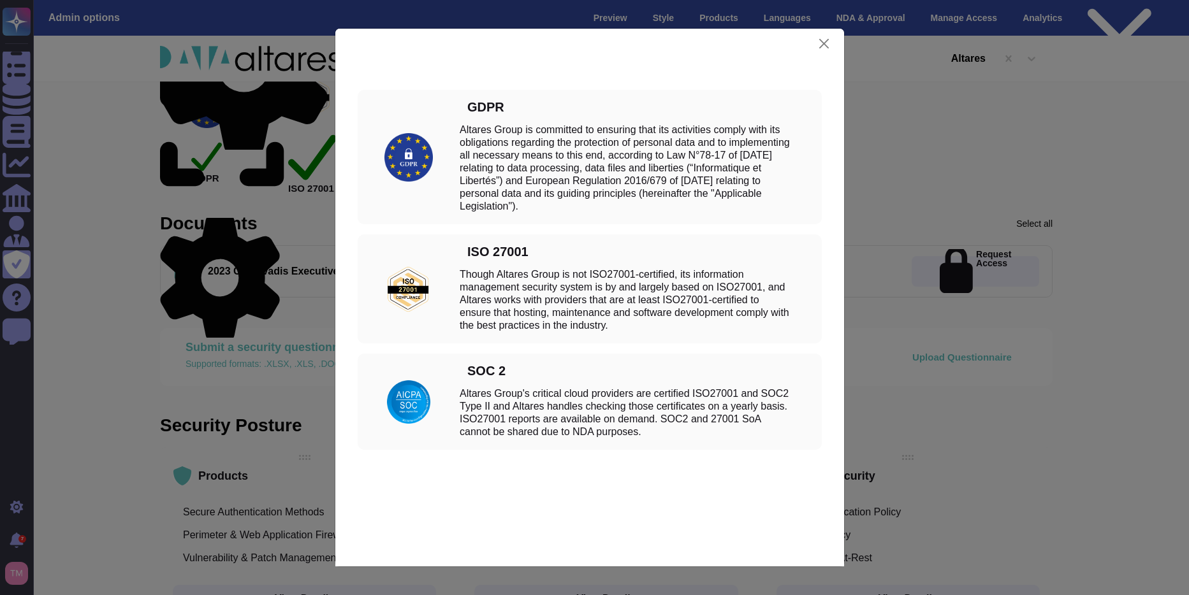
click at [966, 108] on div "Compliance GDPR Altares Group is committed to ensuring that its activities comp…" at bounding box center [594, 297] width 1189 height 595
